Goal: Task Accomplishment & Management: Manage account settings

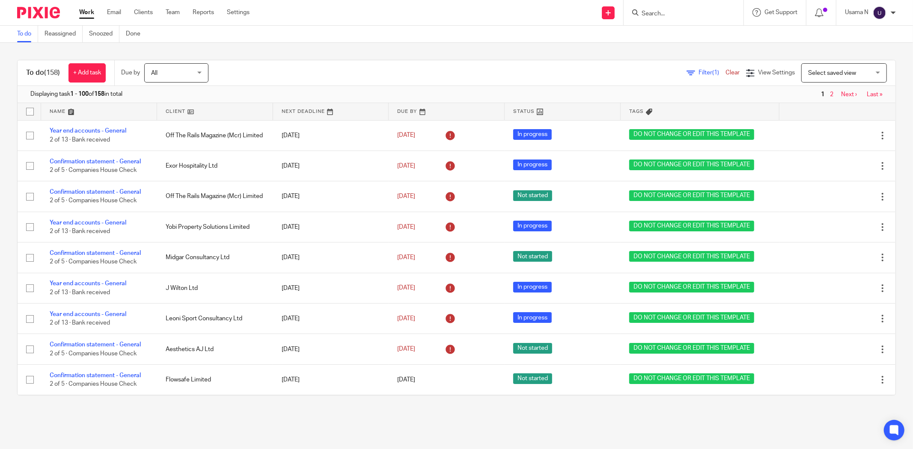
click at [668, 12] on input "Search" at bounding box center [679, 14] width 77 height 8
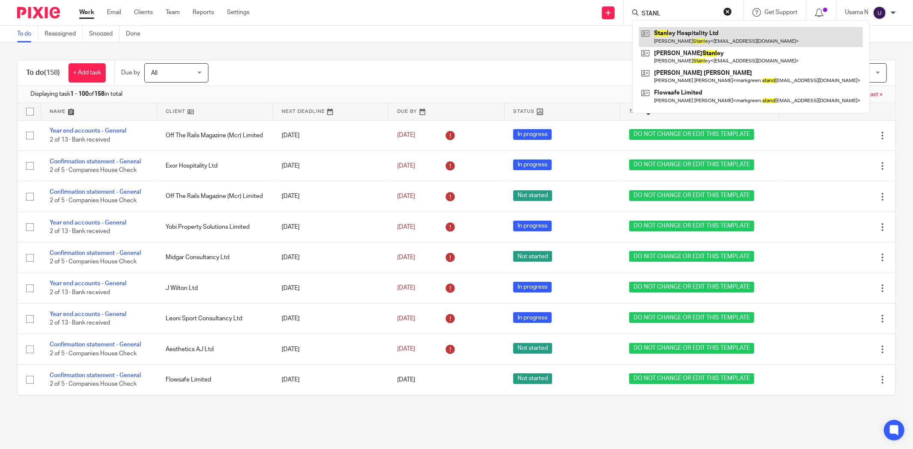
type input "STANL"
click at [711, 39] on link at bounding box center [751, 37] width 224 height 20
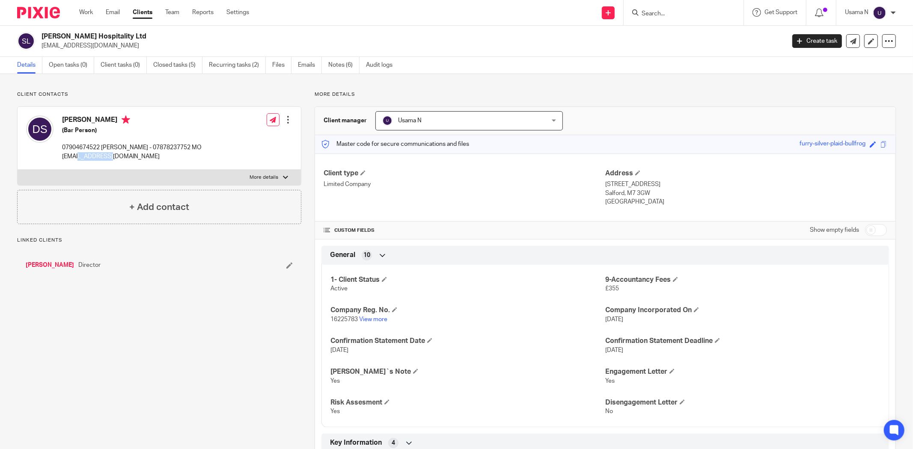
click at [98, 154] on p "[EMAIL_ADDRESS][DOMAIN_NAME]" at bounding box center [132, 156] width 140 height 9
click at [48, 262] on link "David Stanley" at bounding box center [50, 265] width 48 height 9
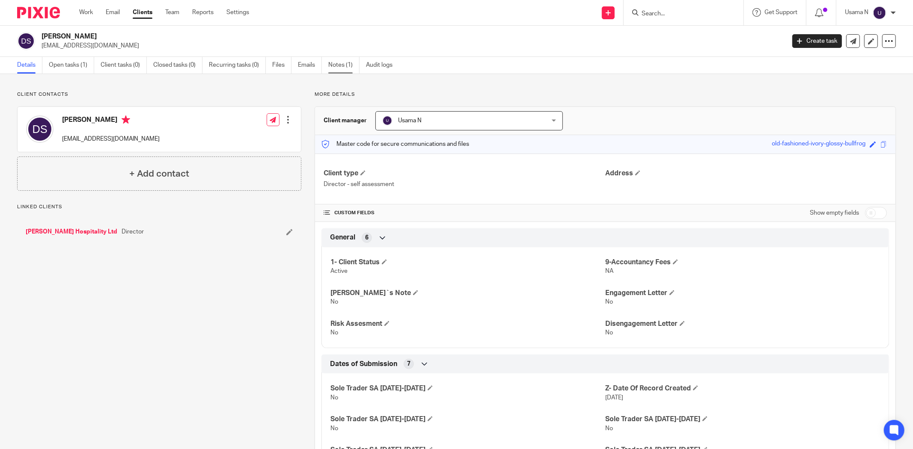
click at [328, 62] on link "Notes (1)" at bounding box center [343, 65] width 31 height 17
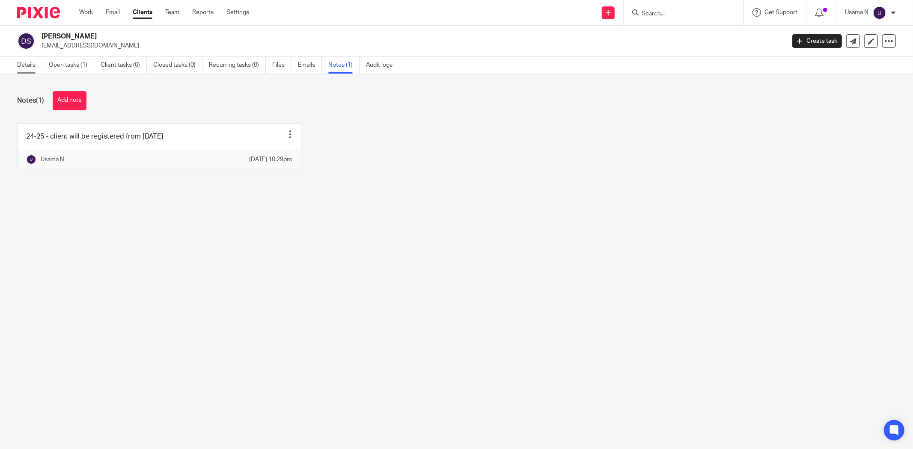
click at [27, 63] on link "Details" at bounding box center [29, 65] width 25 height 17
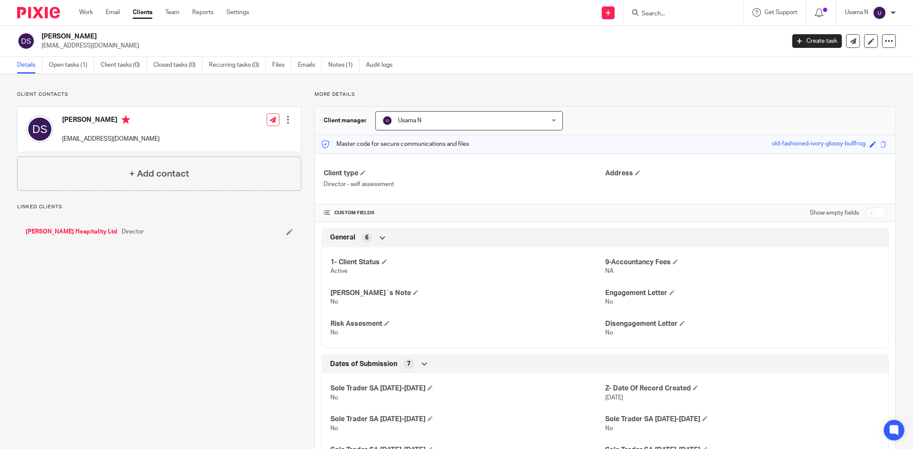
click at [61, 229] on link "[PERSON_NAME] Hospitality Ltd" at bounding box center [72, 232] width 92 height 9
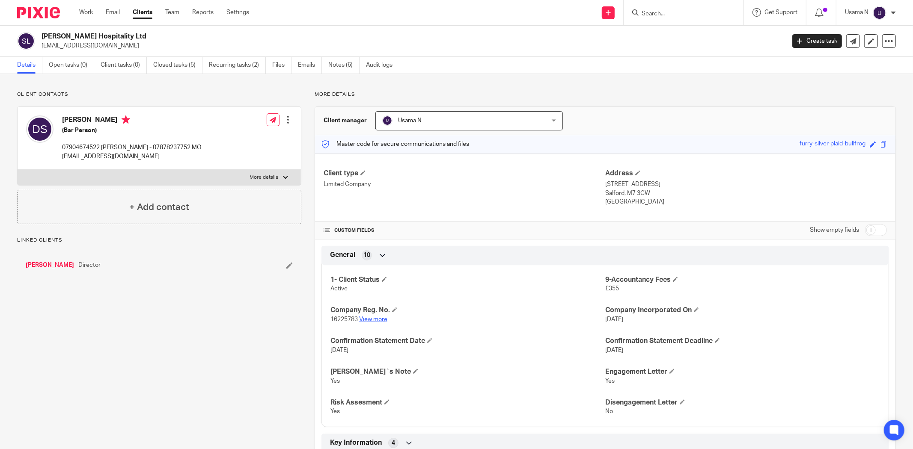
click at [376, 321] on link "View more" at bounding box center [373, 320] width 28 height 6
click at [288, 70] on link "Files" at bounding box center [281, 65] width 19 height 17
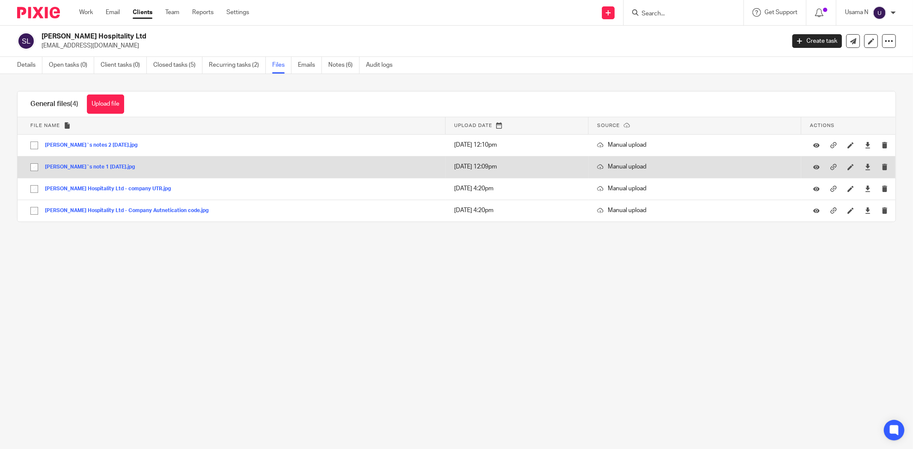
click at [73, 166] on button "Saman`s note 1 20.05.2025.jpg" at bounding box center [93, 167] width 96 height 6
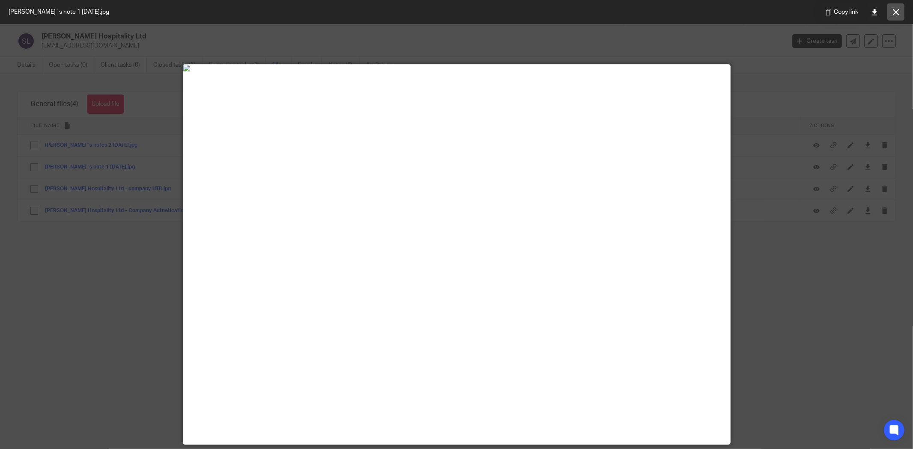
click at [895, 12] on icon at bounding box center [896, 12] width 6 height 6
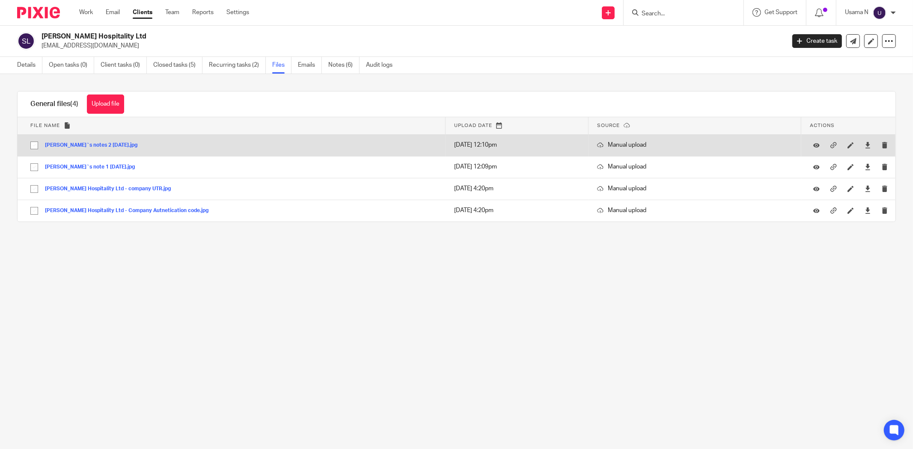
click at [86, 149] on div "saman`s notes 2 20.05.2025.jpg" at bounding box center [94, 145] width 99 height 9
click at [88, 148] on div "saman`s notes 2 20.05.2025.jpg" at bounding box center [94, 145] width 99 height 9
click at [90, 147] on button "saman`s notes 2 20.05.2025.jpg" at bounding box center [94, 146] width 99 height 6
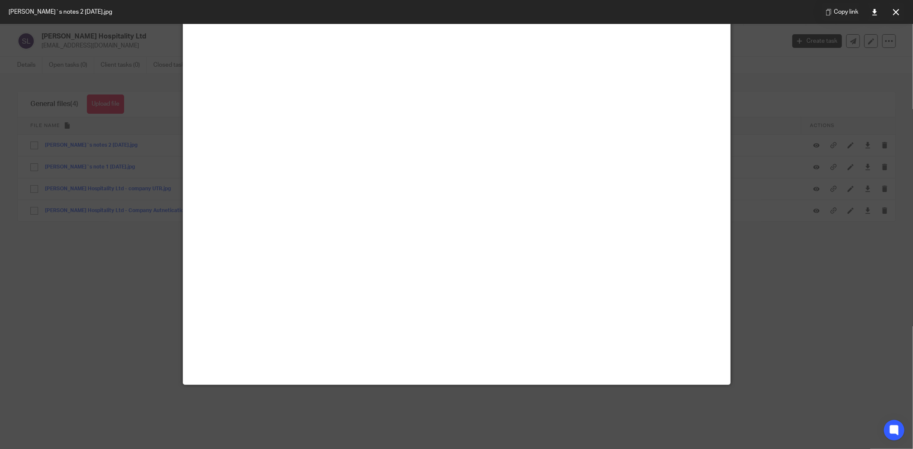
scroll to position [652, 0]
click at [896, 13] on icon at bounding box center [896, 12] width 6 height 6
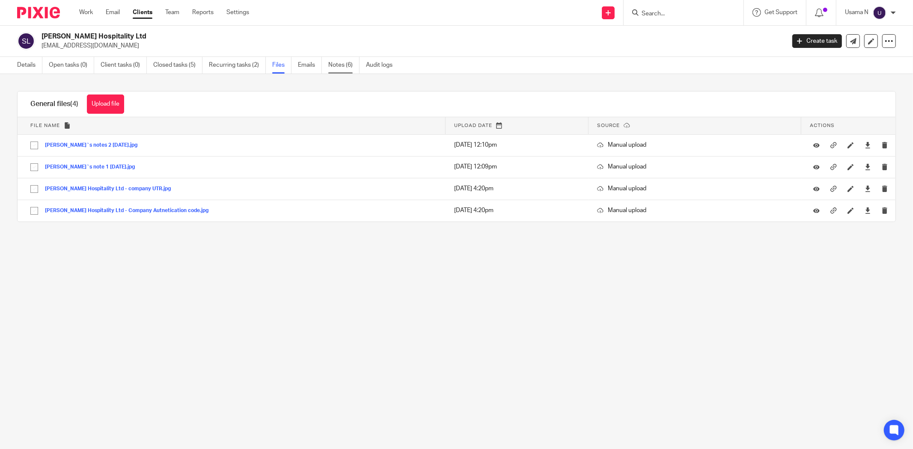
click at [345, 63] on link "Notes (6)" at bounding box center [343, 65] width 31 height 17
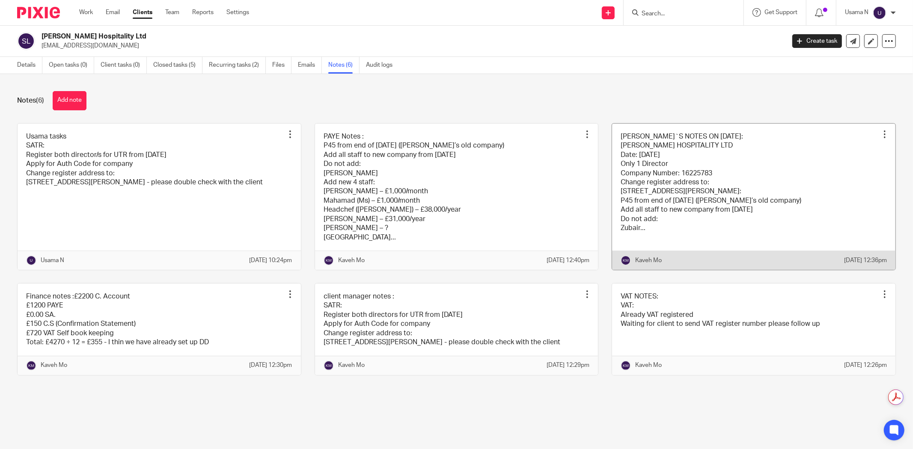
click at [723, 157] on link at bounding box center [753, 197] width 283 height 146
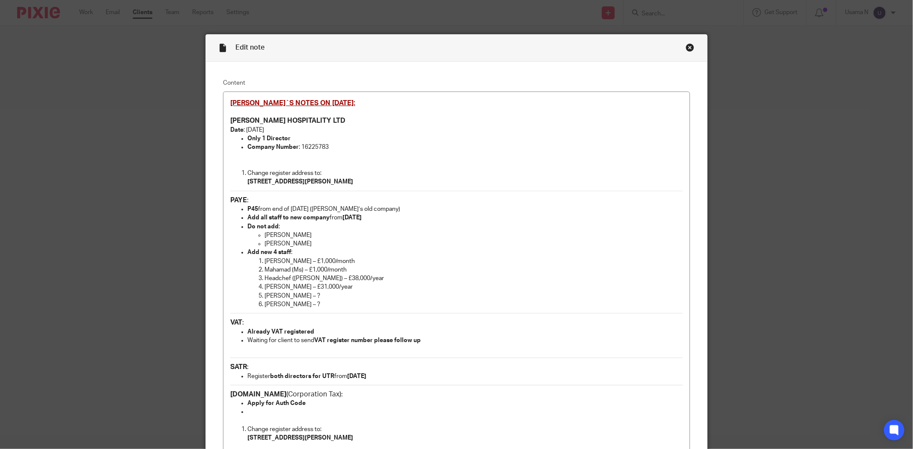
click at [686, 46] on div "Close this dialog window" at bounding box center [690, 47] width 9 height 9
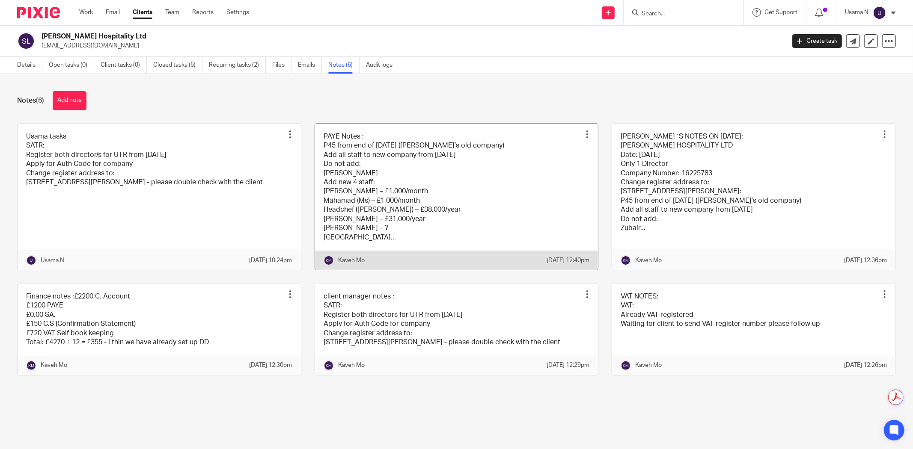
click at [395, 167] on link at bounding box center [456, 197] width 283 height 146
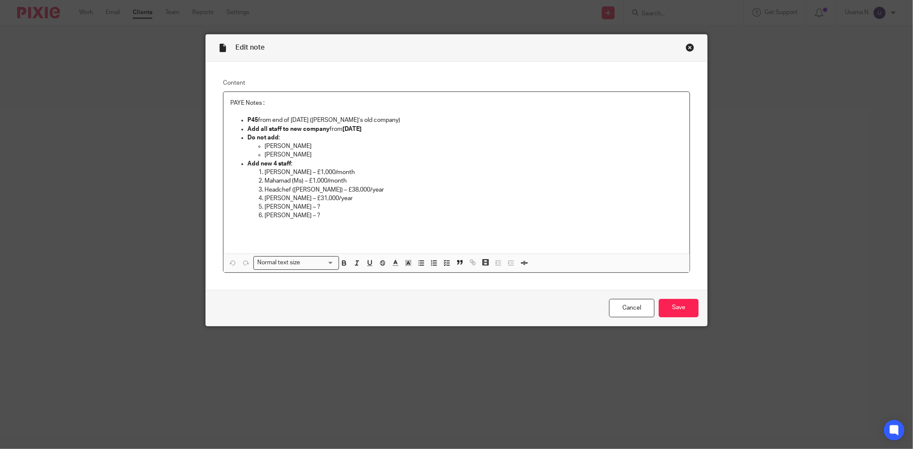
click at [686, 44] on div "Close this dialog window" at bounding box center [690, 47] width 9 height 9
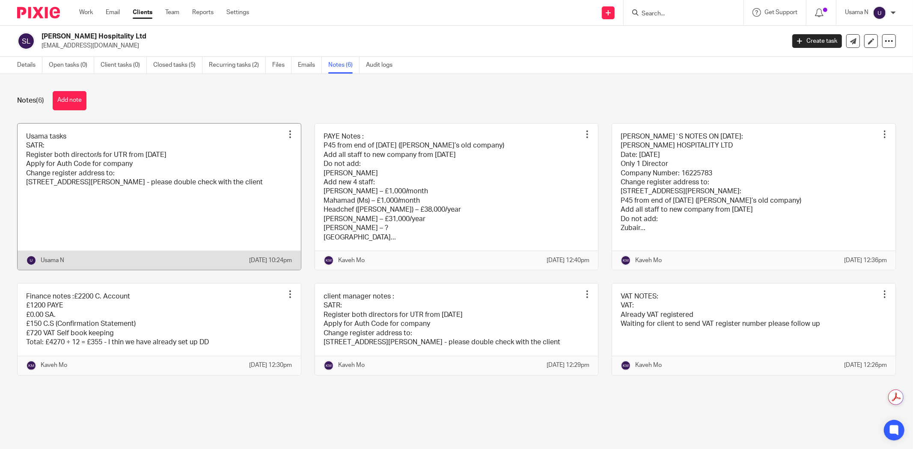
click at [99, 222] on link at bounding box center [159, 197] width 283 height 146
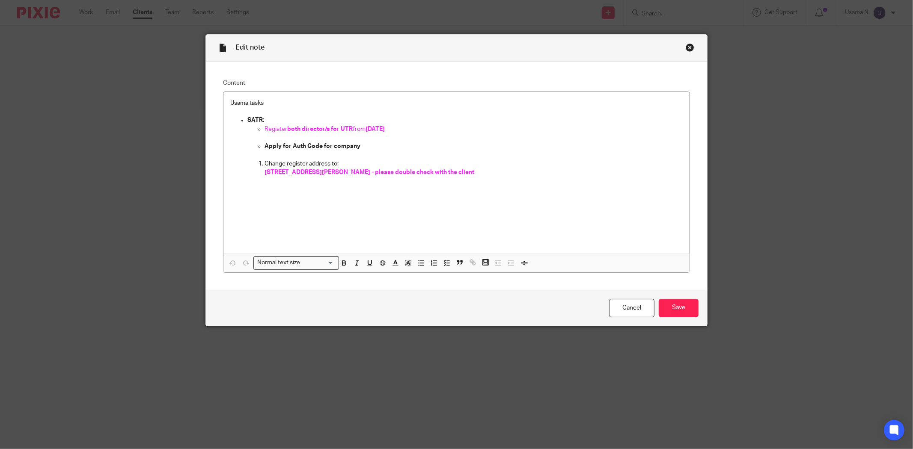
click at [688, 45] on div "Close this dialog window" at bounding box center [690, 47] width 9 height 9
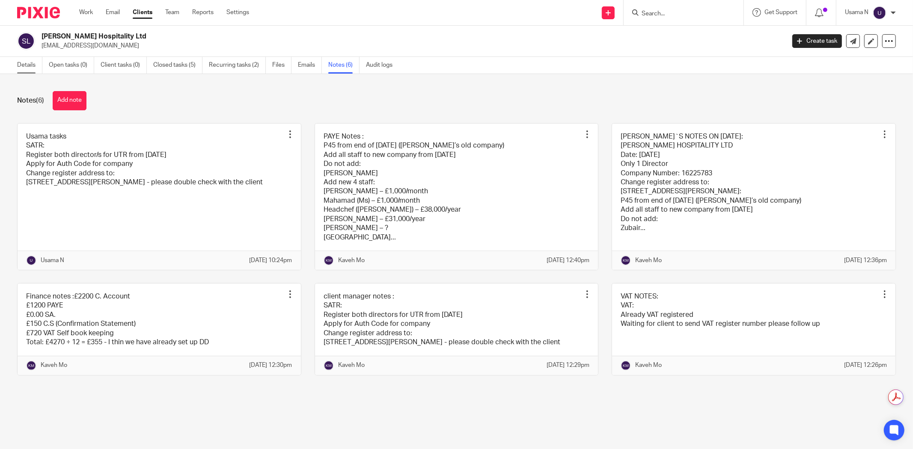
click at [31, 66] on link "Details" at bounding box center [29, 65] width 25 height 17
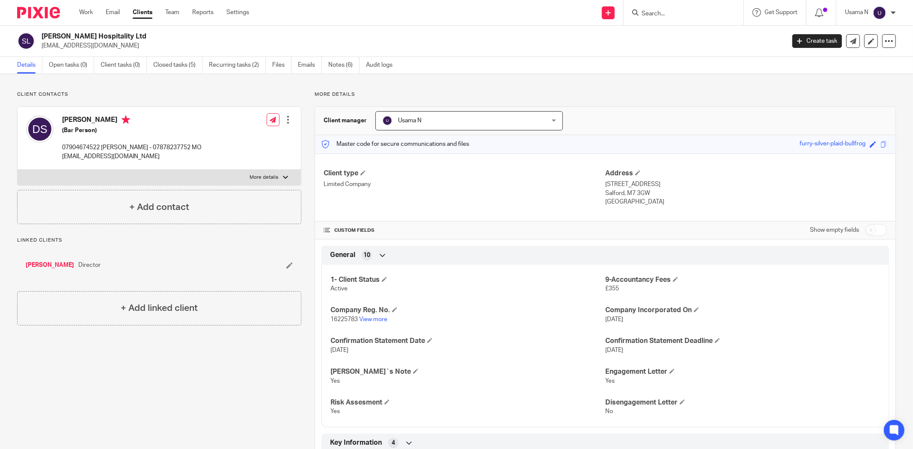
click at [132, 176] on label "More details" at bounding box center [159, 177] width 283 height 15
click at [18, 170] on input "More details" at bounding box center [17, 169] width 0 height 0
checkbox input "true"
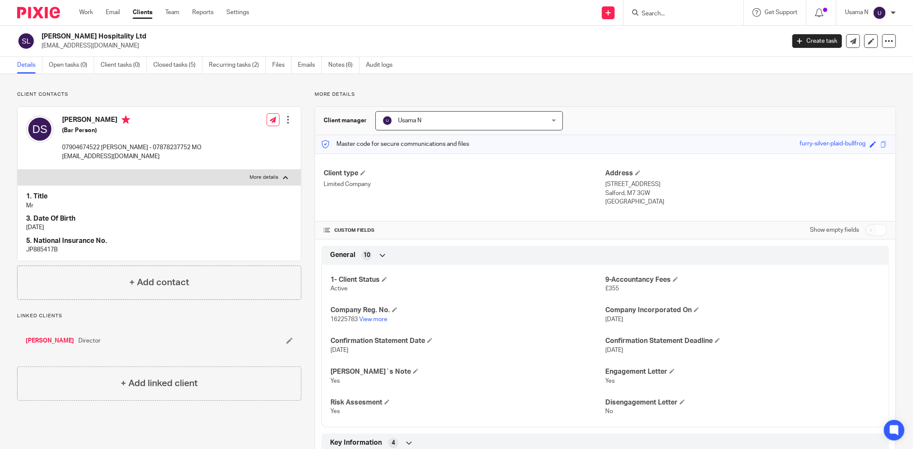
click at [44, 253] on p "JP885417B" at bounding box center [159, 250] width 266 height 9
copy p "JP885417B"
click at [287, 62] on link "Files" at bounding box center [281, 65] width 19 height 17
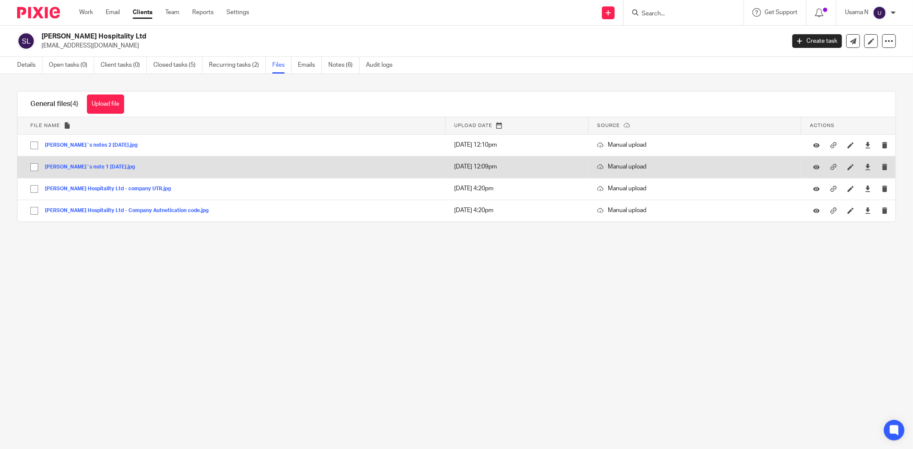
click at [97, 165] on button "[PERSON_NAME]`s note 1 [DATE].jpg" at bounding box center [93, 167] width 96 height 6
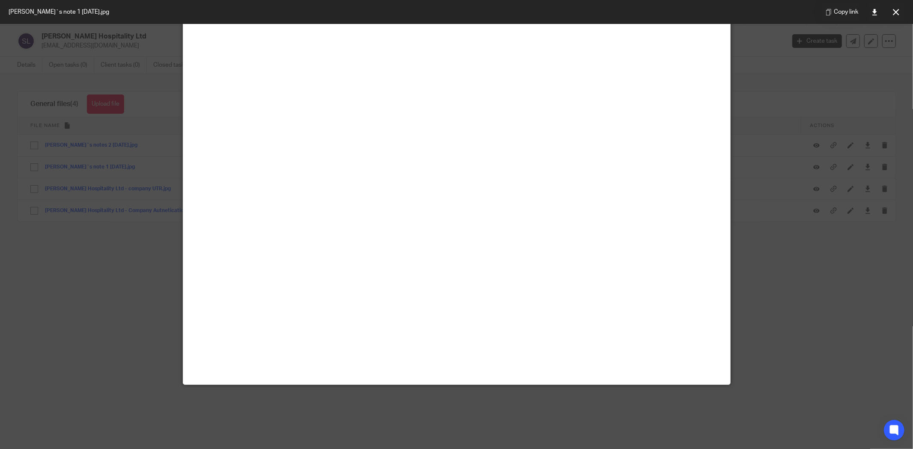
scroll to position [380, 0]
click at [900, 14] on button at bounding box center [895, 11] width 17 height 17
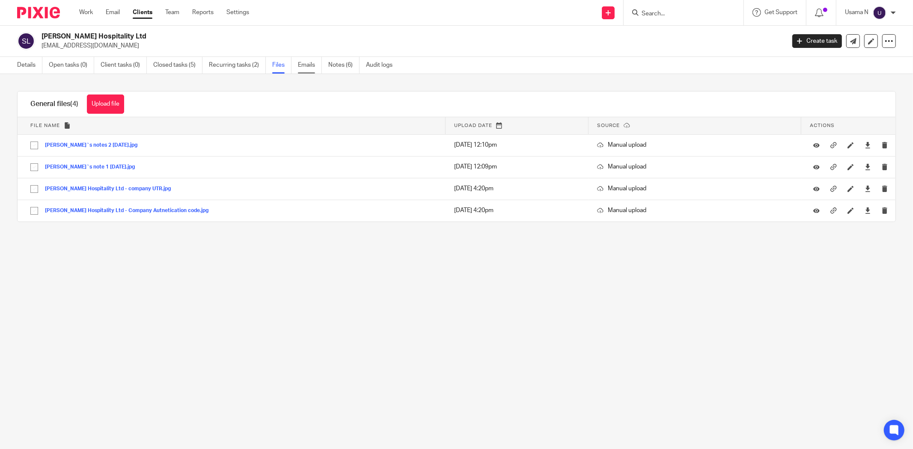
click at [309, 61] on link "Emails" at bounding box center [310, 65] width 24 height 17
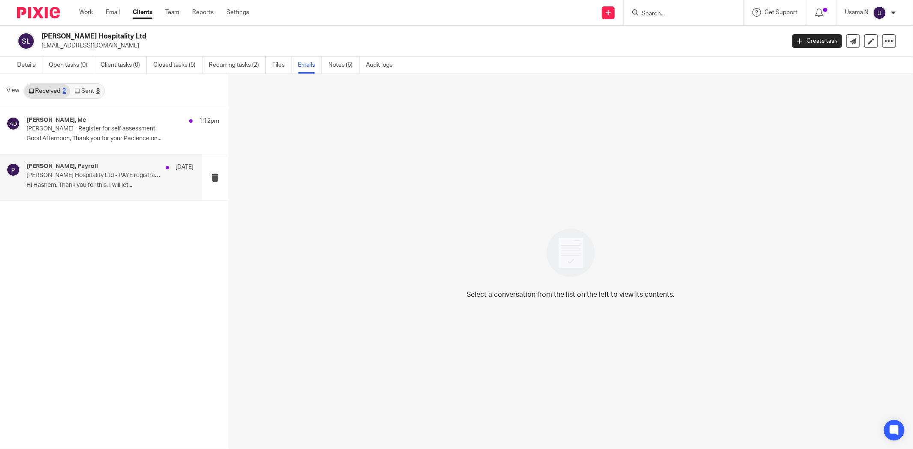
click at [103, 172] on p "[PERSON_NAME] Hospitality Ltd - PAYE registration" at bounding box center [94, 175] width 134 height 7
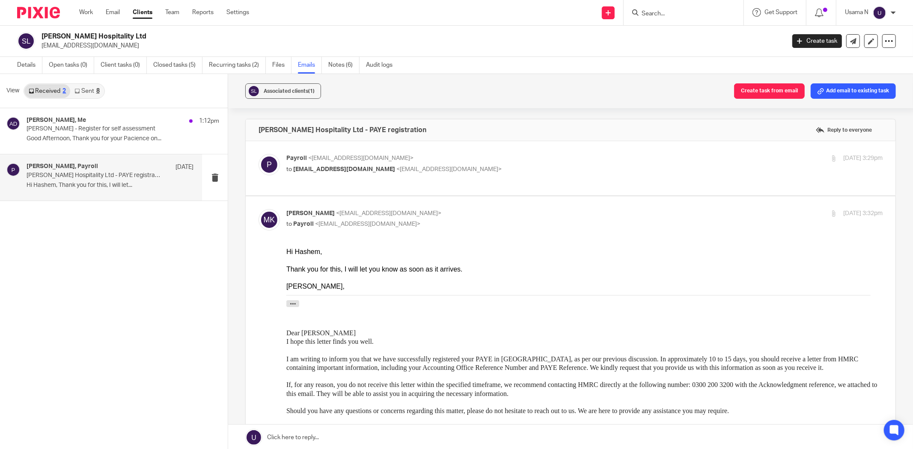
click at [412, 175] on div "Payroll <payroll@samandcoaccountants.co.uk> to info@curebistro.co.uk <info@cure…" at bounding box center [571, 168] width 624 height 29
click at [94, 15] on ul "Work Email Clients Team Reports Settings" at bounding box center [170, 12] width 183 height 9
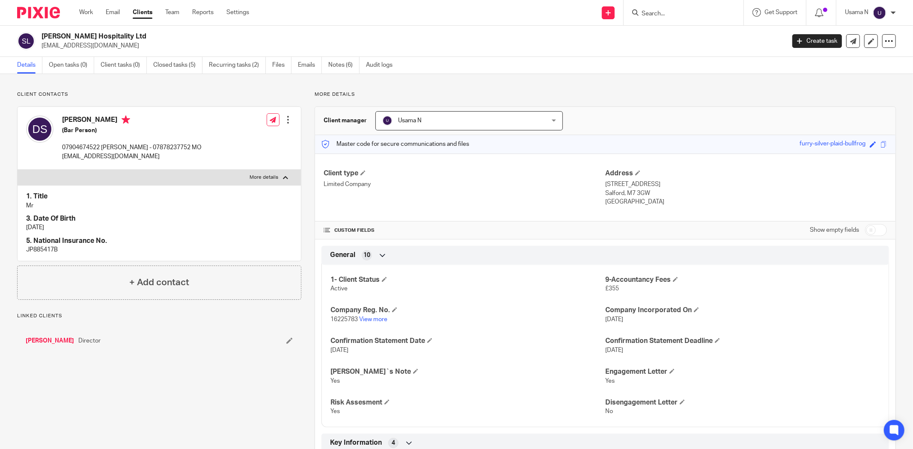
click at [62, 341] on link "[PERSON_NAME]" at bounding box center [50, 341] width 48 height 9
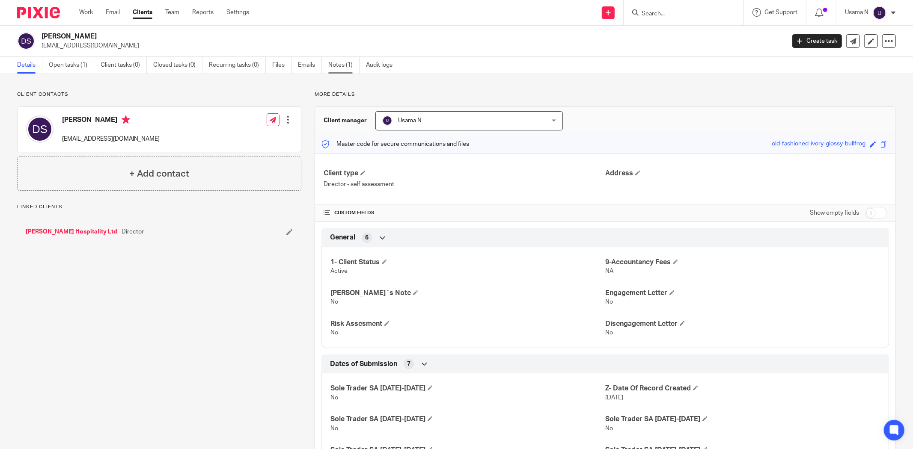
click at [334, 70] on link "Notes (1)" at bounding box center [343, 65] width 31 height 17
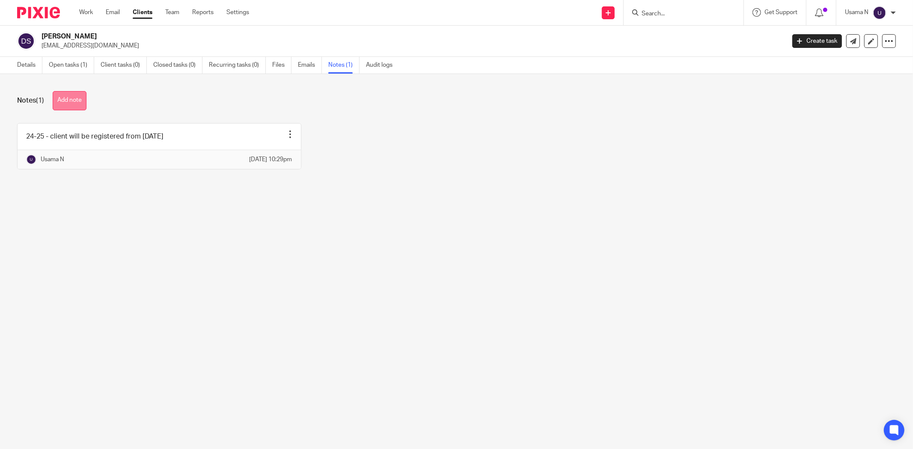
click at [75, 105] on button "Add note" at bounding box center [70, 100] width 34 height 19
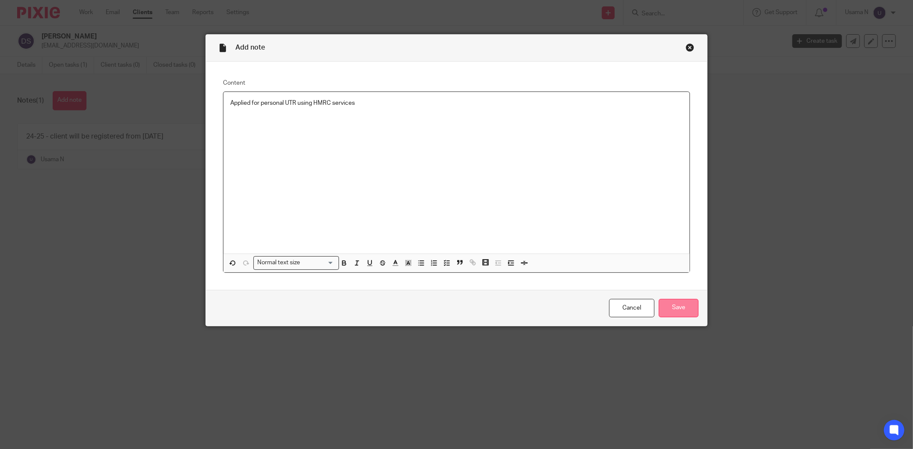
click at [660, 306] on input "Save" at bounding box center [679, 308] width 40 height 18
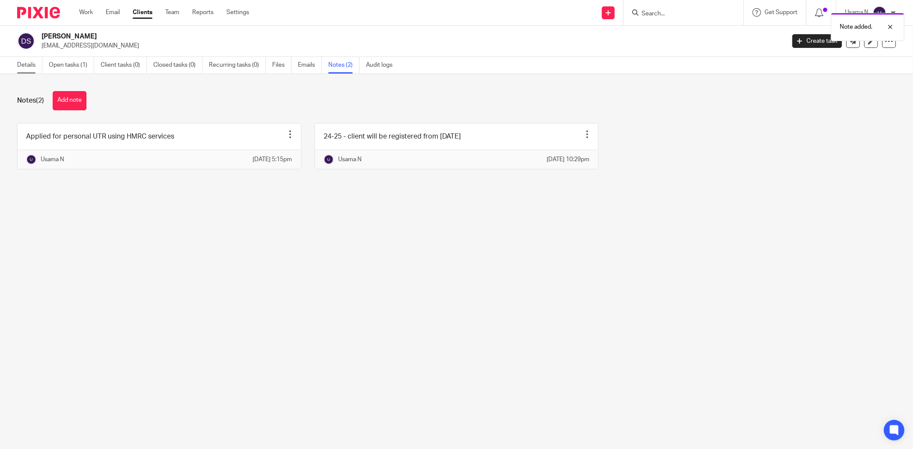
click at [24, 61] on link "Details" at bounding box center [29, 65] width 25 height 17
